Goal: Task Accomplishment & Management: Use online tool/utility

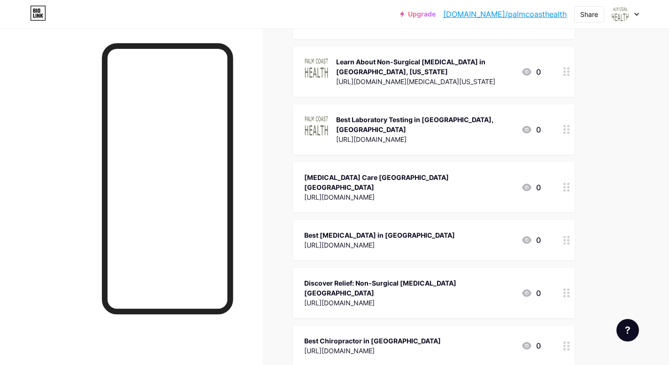
scroll to position [188, 0]
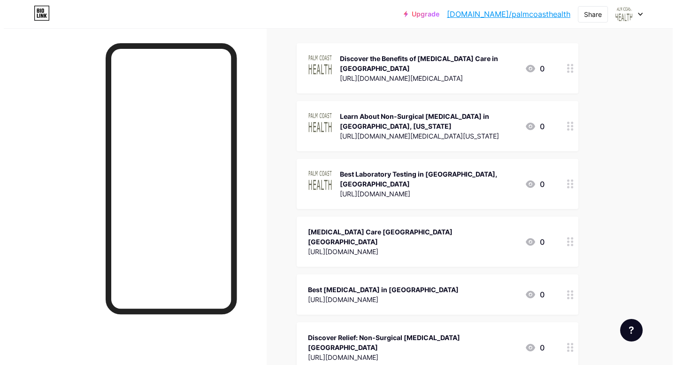
scroll to position [0, 0]
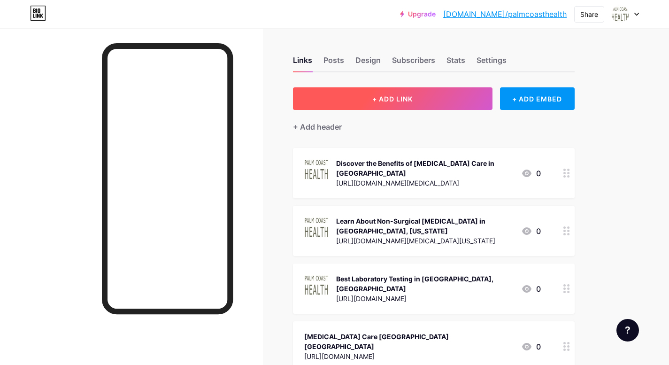
click at [405, 100] on span "+ ADD LINK" at bounding box center [392, 99] width 40 height 8
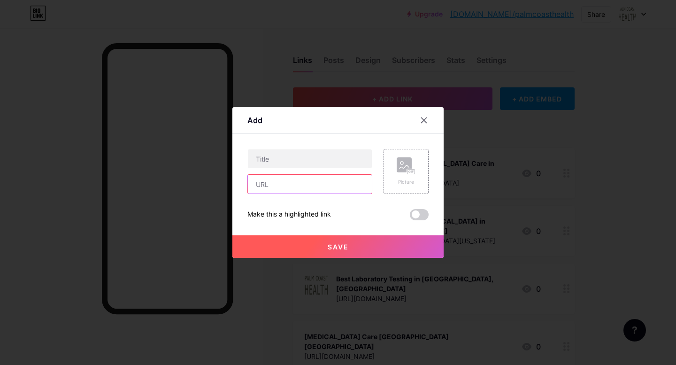
drag, startPoint x: 311, startPoint y: 184, endPoint x: 324, endPoint y: 188, distance: 13.5
click at [311, 184] on input "text" at bounding box center [310, 184] width 124 height 19
paste input "[URL][DOMAIN_NAME]"
type input "[URL][DOMAIN_NAME]"
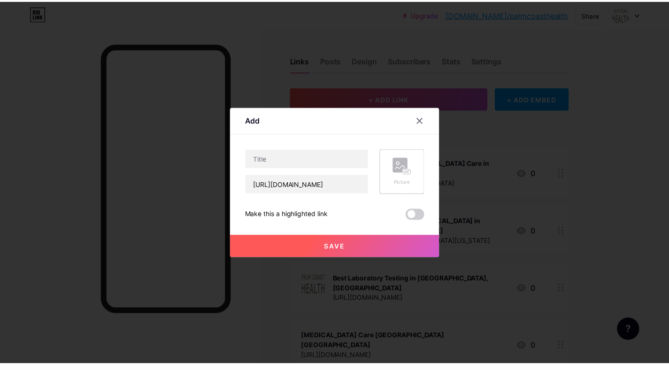
scroll to position [0, 0]
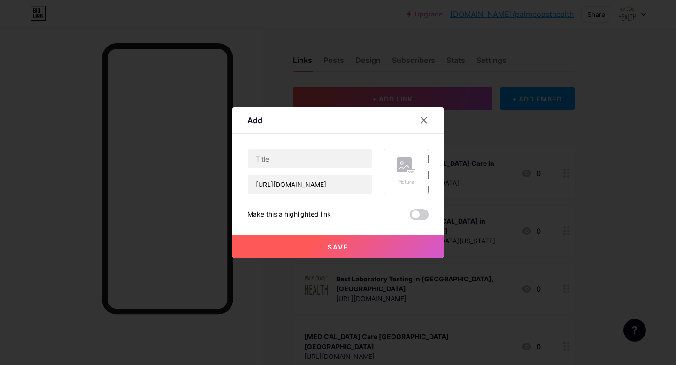
click at [409, 180] on div "Picture" at bounding box center [405, 181] width 19 height 7
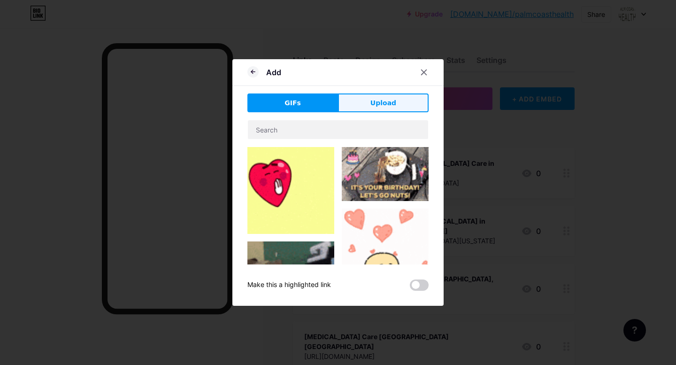
click at [366, 110] on button "Upload" at bounding box center [383, 102] width 91 height 19
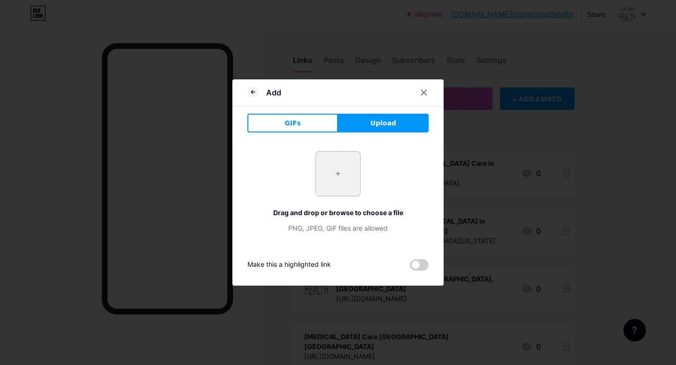
click at [330, 168] on input "file" at bounding box center [338, 174] width 44 height 44
type input "C:\fakepath\2.png"
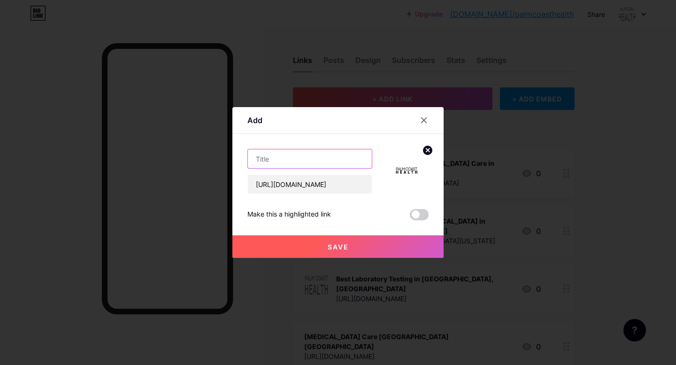
click at [312, 162] on input "text" at bounding box center [310, 158] width 124 height 19
paste input "Blood Testing [GEOGRAPHIC_DATA]"
type input "Blood Testing [GEOGRAPHIC_DATA]"
click at [360, 250] on button "Save" at bounding box center [337, 246] width 211 height 23
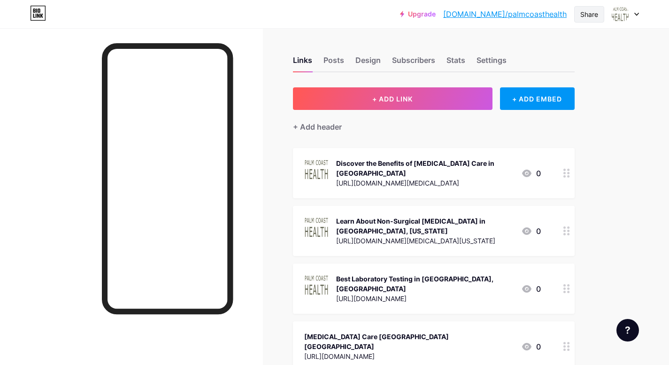
click at [579, 19] on div "Share" at bounding box center [589, 14] width 30 height 16
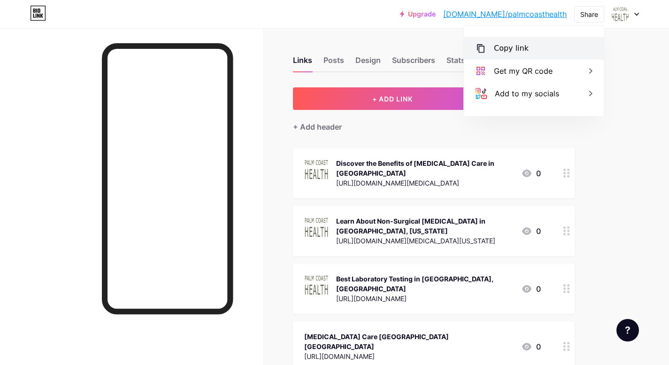
click at [524, 50] on div "Copy link" at bounding box center [511, 48] width 35 height 11
